Goal: Task Accomplishment & Management: Use online tool/utility

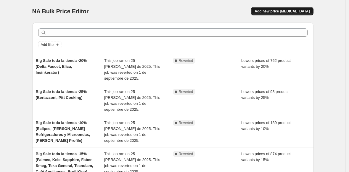
click at [278, 9] on button "Add new price [MEDICAL_DATA]" at bounding box center [282, 11] width 62 height 8
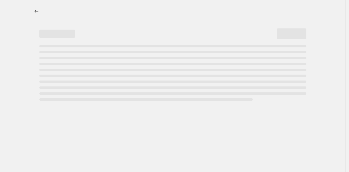
select select "percentage"
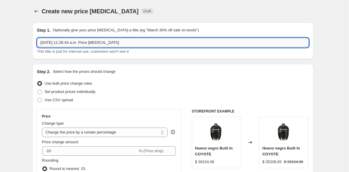
click at [52, 45] on input "[DATE] 11:28:44 a.m. Price [MEDICAL_DATA]" at bounding box center [172, 42] width 271 height 9
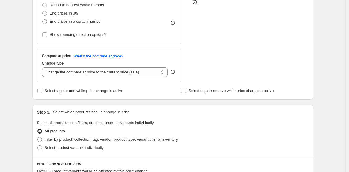
scroll to position [205, 0]
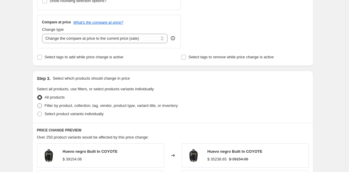
type input "Promo Septiembre Delta y Teka -10%"
drag, startPoint x: 43, startPoint y: 104, endPoint x: 43, endPoint y: 108, distance: 3.9
click at [42, 104] on span at bounding box center [39, 105] width 5 height 5
click at [38, 103] on input "Filter by product, collection, tag, vendor, product type, variant title, or inv…" at bounding box center [37, 103] width 0 height 0
radio input "true"
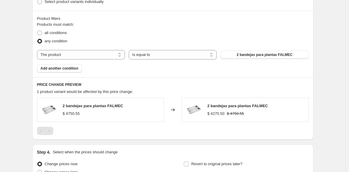
scroll to position [318, 0]
click at [76, 54] on select "The product The product's collection The product's tag The product's vendor The…" at bounding box center [81, 54] width 88 height 9
select select "collection"
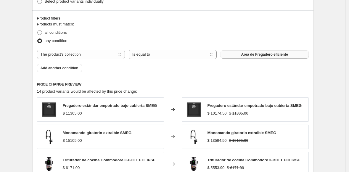
click at [237, 56] on button "Area de Fregadero eficiente" at bounding box center [264, 54] width 88 height 8
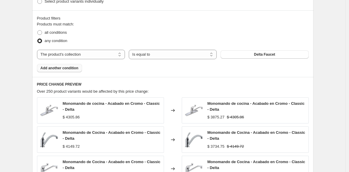
click at [56, 66] on span "Add another condition" at bounding box center [60, 68] width 38 height 5
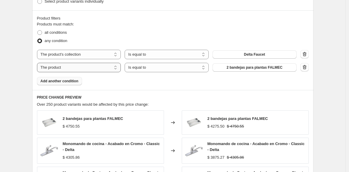
click at [74, 68] on select "The product The product's collection The product's tag The product's vendor The…" at bounding box center [79, 67] width 84 height 9
select select "collection"
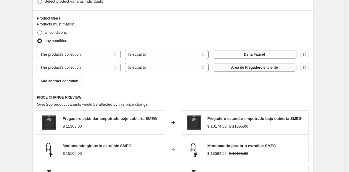
click at [260, 67] on span "Area de Fregadero eficiente" at bounding box center [254, 67] width 47 height 5
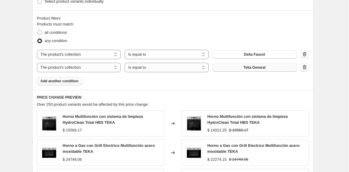
click at [254, 67] on span "Teka General" at bounding box center [254, 67] width 22 height 5
click at [65, 81] on span "Add another condition" at bounding box center [60, 81] width 38 height 5
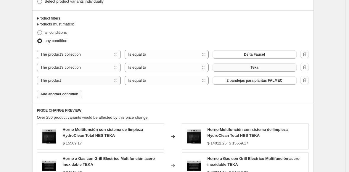
click at [86, 81] on select "The product The product's collection The product's tag The product's vendor The…" at bounding box center [79, 80] width 84 height 9
select select "collection"
click at [255, 81] on span "Area de Fregadero eficiente" at bounding box center [254, 80] width 47 height 5
click at [306, 81] on icon "button" at bounding box center [304, 80] width 6 height 6
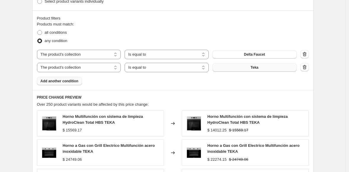
click at [127, 25] on fieldset "Products must match: all conditions any condition" at bounding box center [172, 33] width 271 height 24
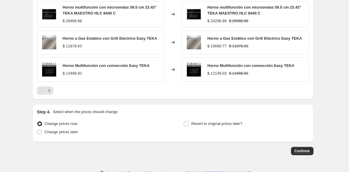
scroll to position [504, 0]
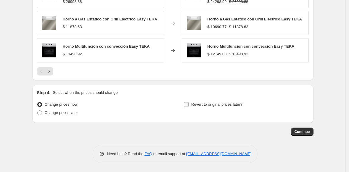
click at [187, 105] on input "Revert to original prices later?" at bounding box center [186, 104] width 5 height 5
checkbox input "true"
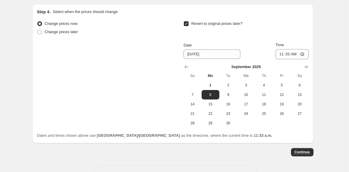
scroll to position [588, 0]
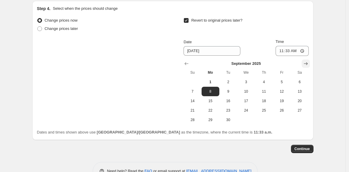
click at [307, 63] on icon "Show next month, October 2025" at bounding box center [305, 63] width 4 height 3
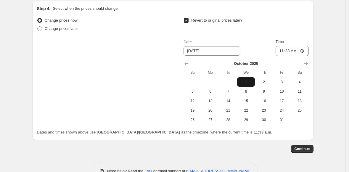
click at [249, 83] on span "1" at bounding box center [245, 82] width 13 height 5
type input "[DATE]"
click at [279, 50] on input "11:33" at bounding box center [291, 51] width 33 height 10
type input "09:00"
click at [182, 55] on div "Change prices now Change prices later Revert to original prices later? Date [DA…" at bounding box center [172, 70] width 271 height 108
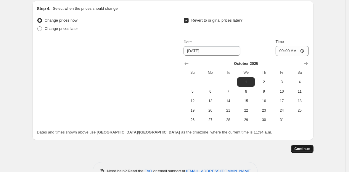
click at [307, 150] on span "Continue" at bounding box center [301, 148] width 15 height 5
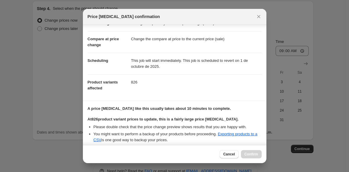
scroll to position [79, 0]
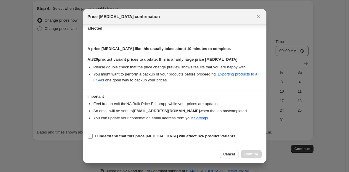
click at [90, 136] on input "I understand that this price [MEDICAL_DATA] will affect 826 product variants" at bounding box center [90, 136] width 5 height 5
checkbox input "true"
click at [250, 155] on span "Confirm" at bounding box center [251, 154] width 14 height 5
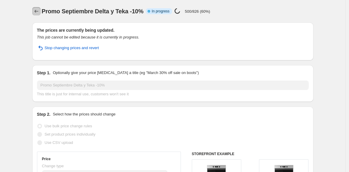
click at [37, 11] on icon "Price change jobs" at bounding box center [36, 11] width 6 height 6
